Goal: Information Seeking & Learning: Learn about a topic

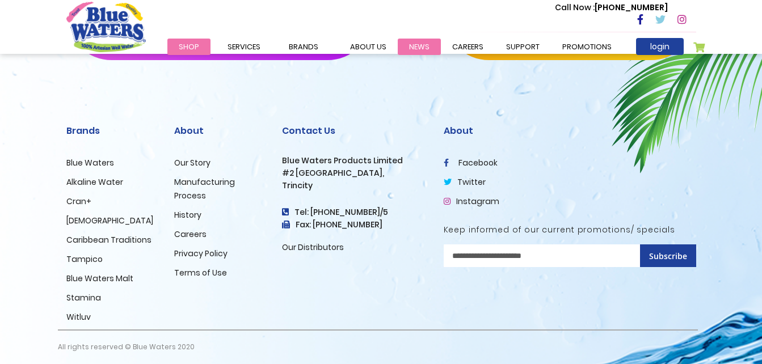
scroll to position [1207, 0]
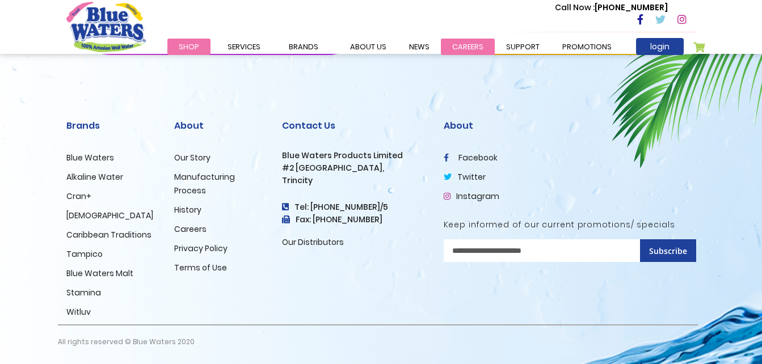
click at [450, 43] on link "careers" at bounding box center [468, 47] width 54 height 16
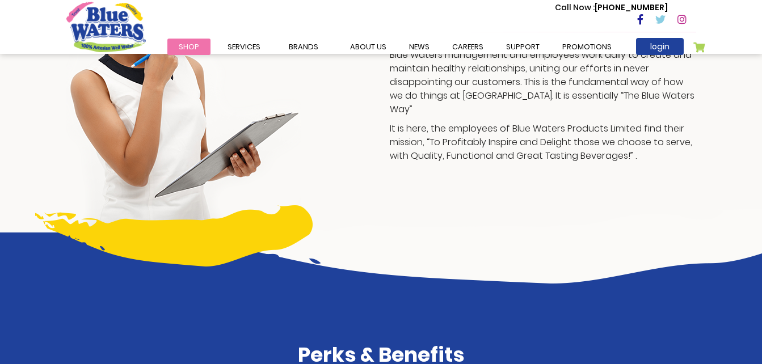
scroll to position [259, 0]
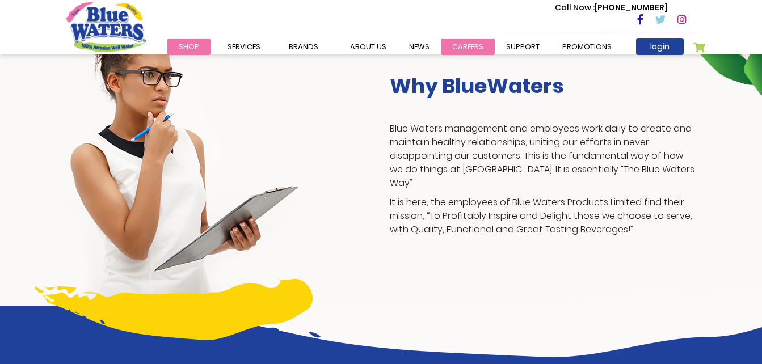
click at [446, 44] on link "careers" at bounding box center [468, 47] width 54 height 16
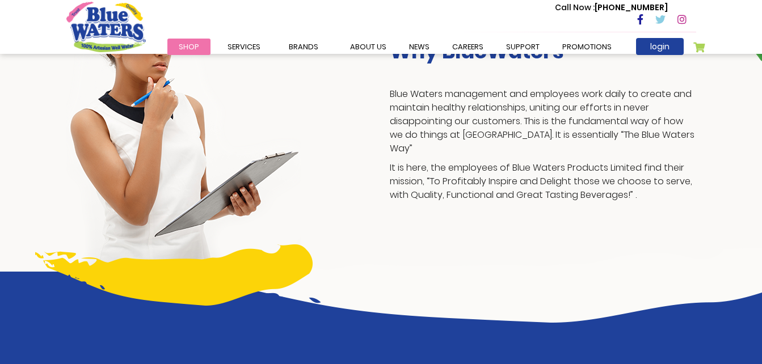
scroll to position [294, 0]
